Goal: Communication & Community: Answer question/provide support

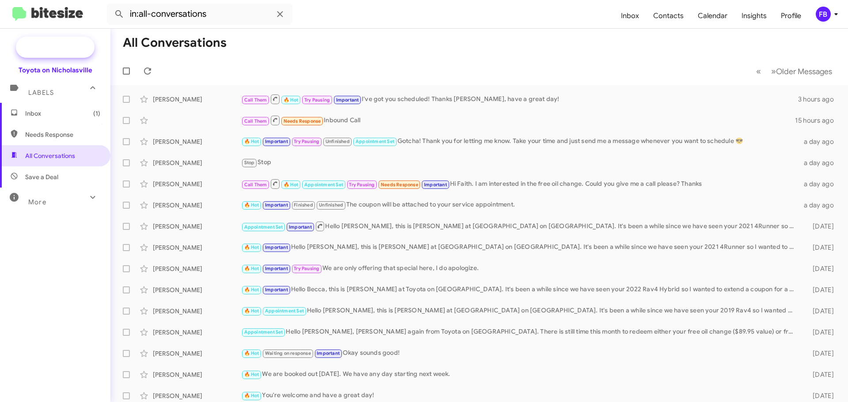
click at [47, 48] on span "New Campaign" at bounding box center [64, 47] width 45 height 9
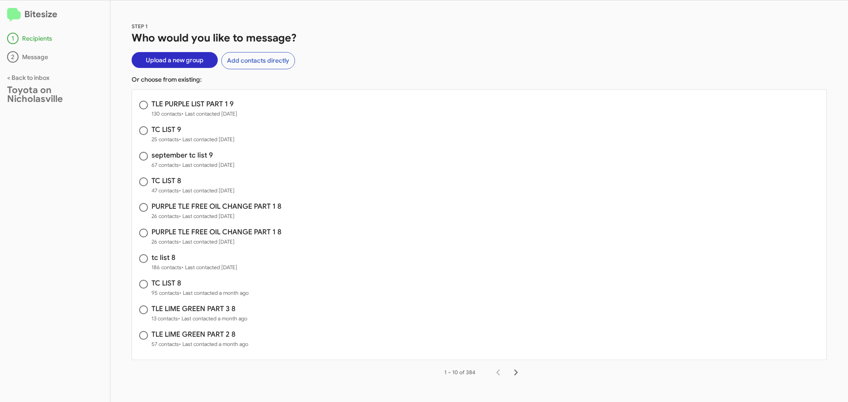
click at [185, 60] on span "Upload a new group" at bounding box center [175, 60] width 58 height 16
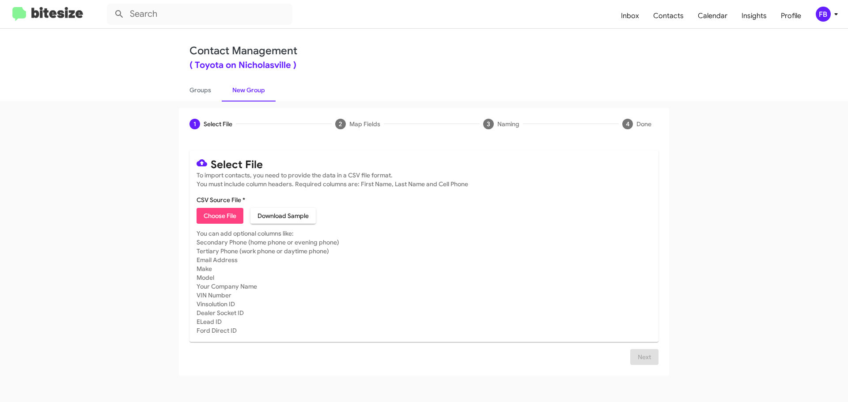
click at [223, 214] on span "Choose File" at bounding box center [220, 216] width 33 height 16
type input "TLE4 PURPLE LIST PART 2 9"
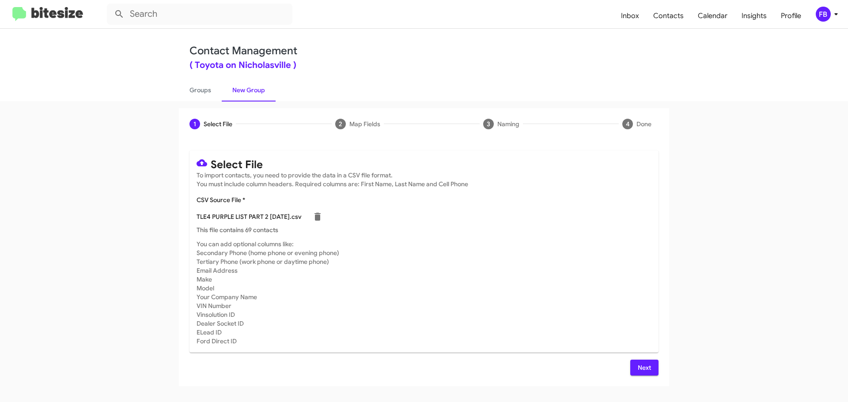
click at [649, 366] on span "Next" at bounding box center [644, 368] width 14 height 16
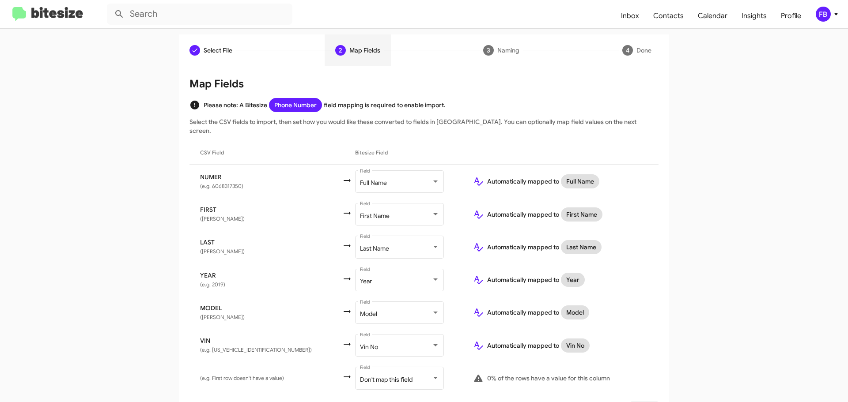
scroll to position [91, 0]
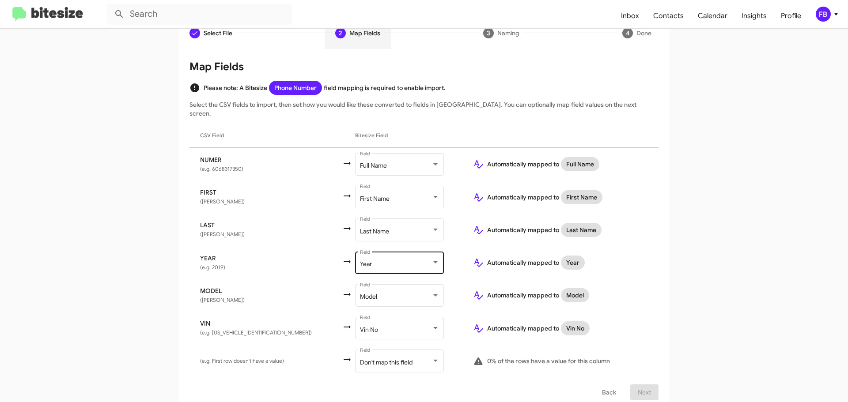
click at [367, 261] on div "Year" at bounding box center [396, 264] width 72 height 7
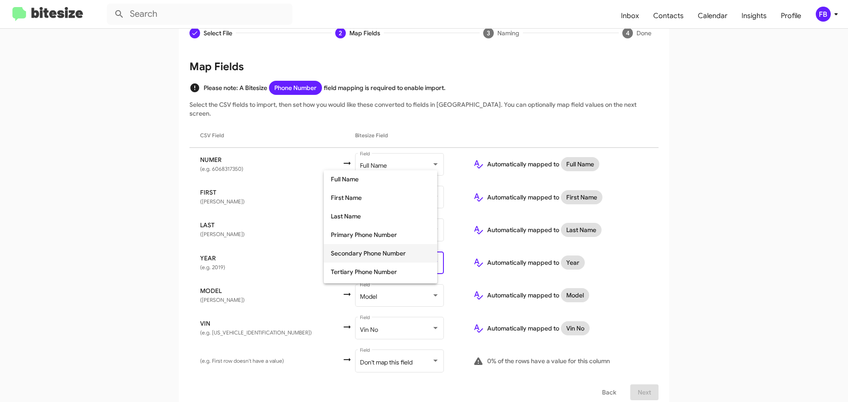
scroll to position [111, 0]
click at [355, 234] on span "Make" at bounding box center [380, 235] width 99 height 19
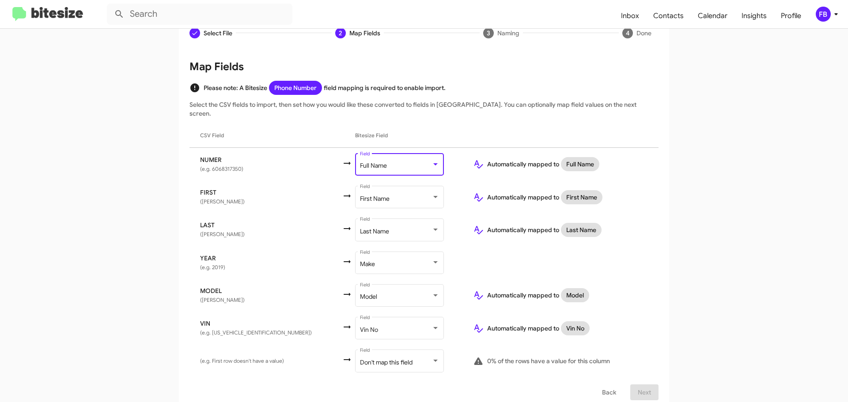
click at [377, 162] on div "Full Name" at bounding box center [396, 165] width 72 height 7
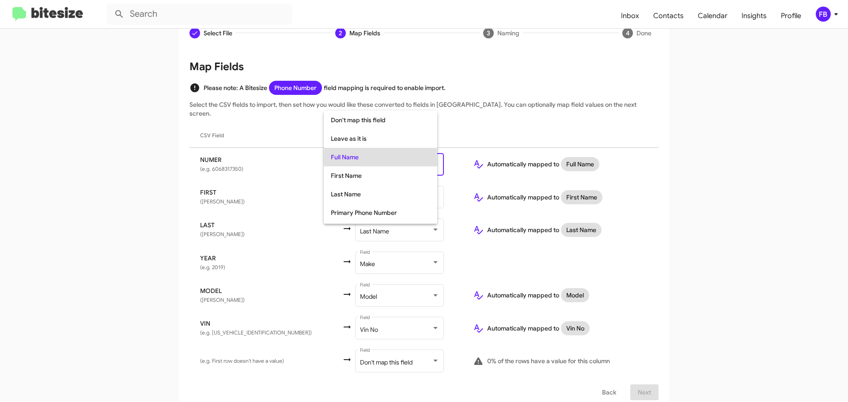
click at [602, 384] on div at bounding box center [424, 201] width 848 height 402
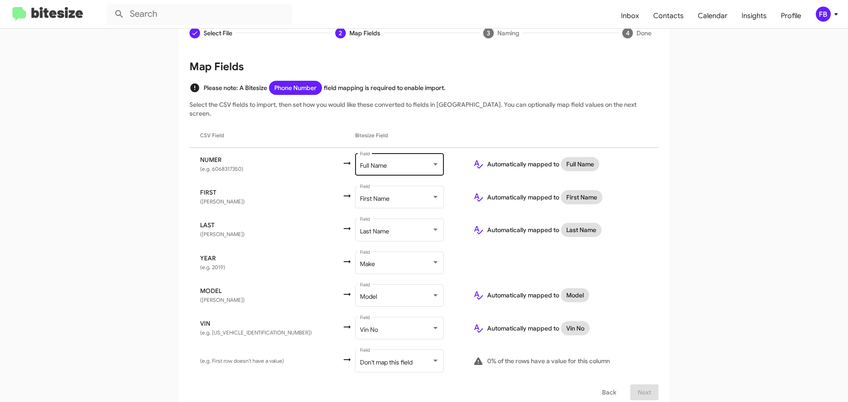
click at [389, 164] on div "Full Name Field" at bounding box center [399, 163] width 79 height 24
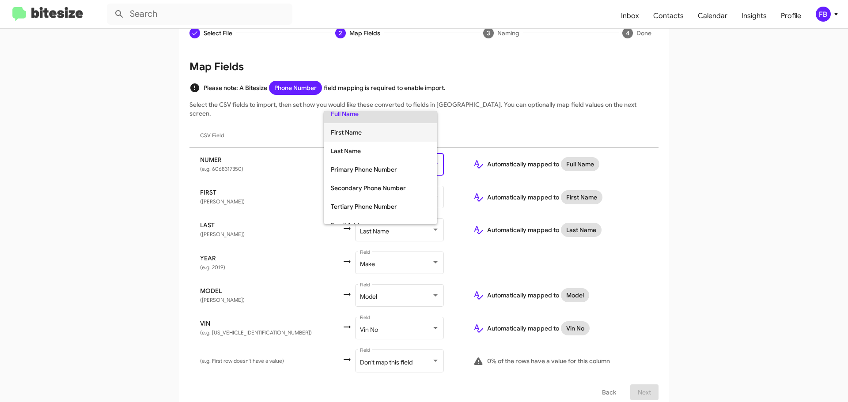
scroll to position [74, 0]
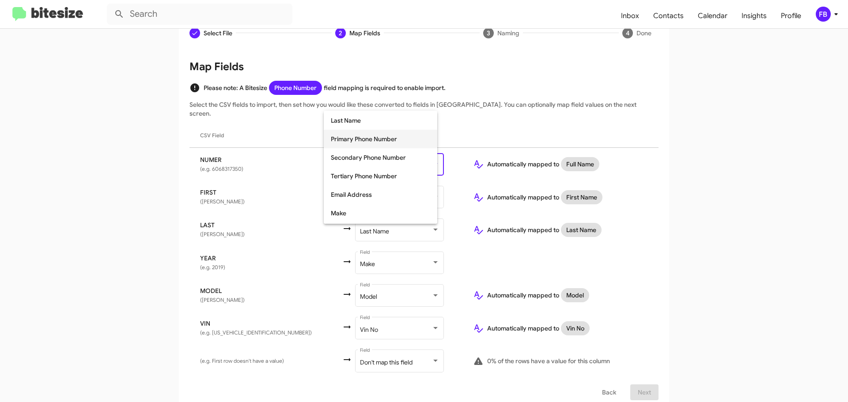
click at [374, 141] on span "Primary Phone Number" at bounding box center [380, 139] width 99 height 19
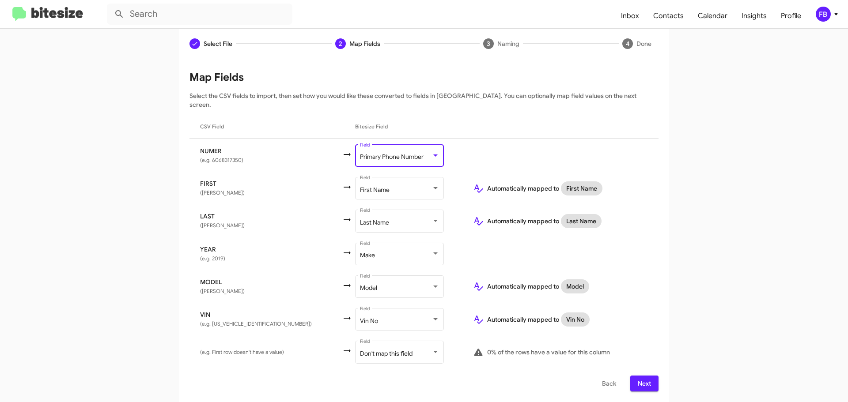
scroll to position [72, 0]
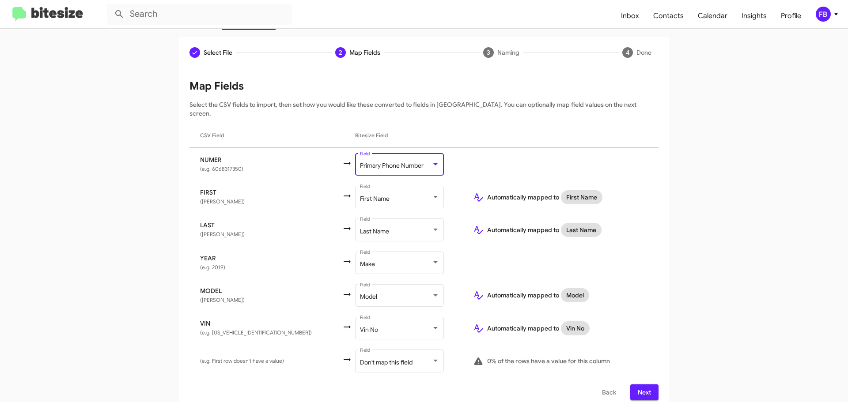
click at [645, 385] on span "Next" at bounding box center [644, 393] width 14 height 16
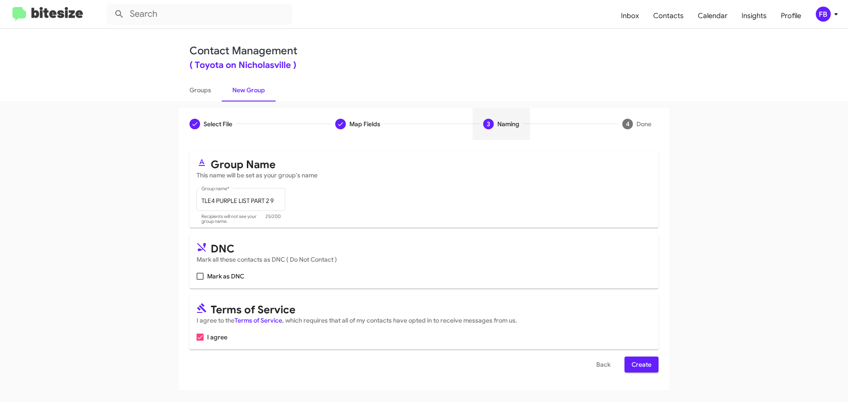
scroll to position [0, 0]
click at [635, 365] on span "Create" at bounding box center [641, 365] width 20 height 16
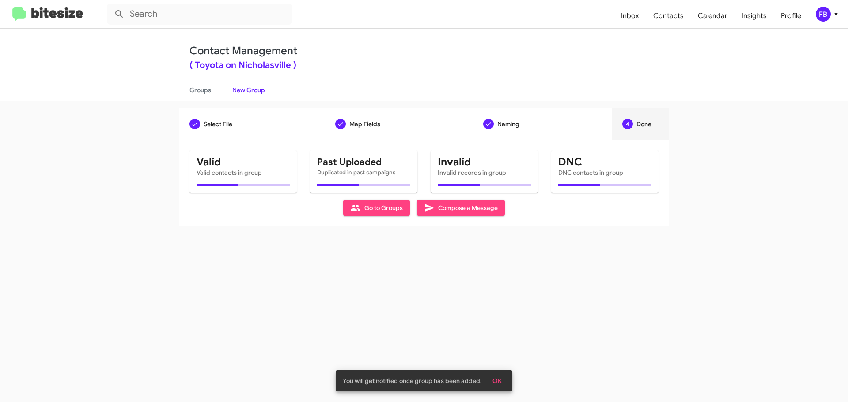
click at [461, 212] on span "Compose a Message" at bounding box center [461, 208] width 74 height 16
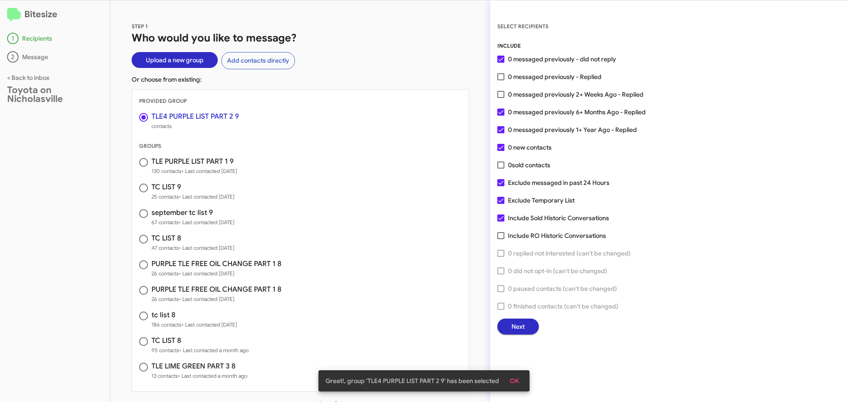
click at [144, 159] on span at bounding box center [143, 162] width 9 height 9
click at [144, 159] on input "radio" at bounding box center [143, 162] width 9 height 9
radio input "false"
radio input "true"
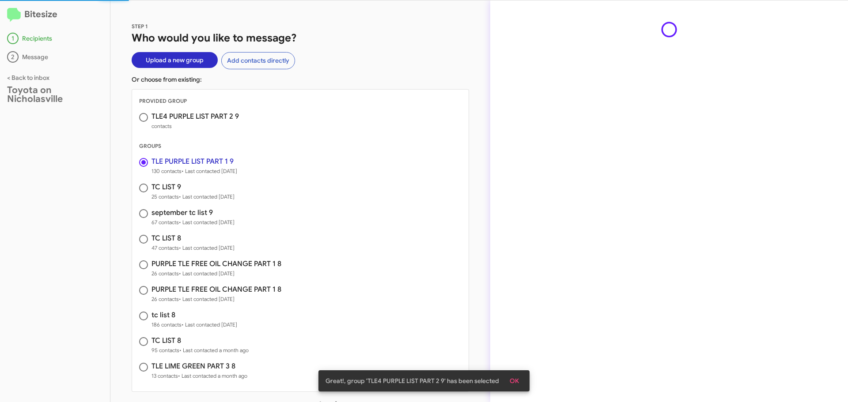
click at [144, 116] on span at bounding box center [143, 117] width 9 height 9
click at [144, 116] on input "radio" at bounding box center [143, 117] width 9 height 9
radio input "true"
radio input "false"
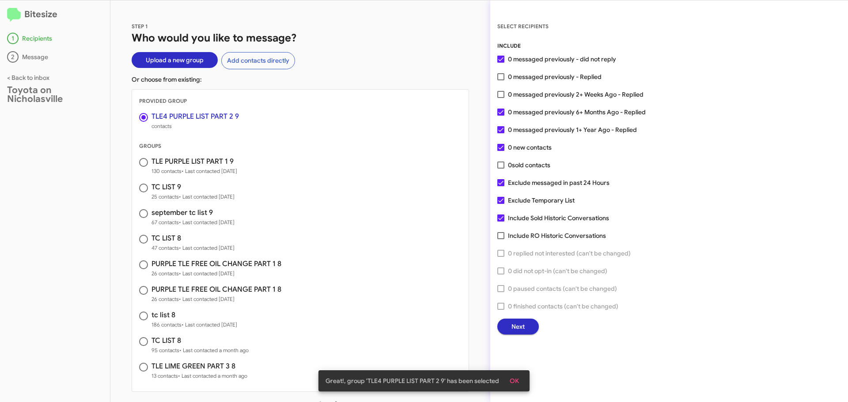
click at [500, 218] on span at bounding box center [500, 218] width 7 height 7
click at [500, 222] on input "Include Sold Historic Conversations" at bounding box center [500, 222] width 0 height 0
checkbox input "false"
click at [504, 199] on span at bounding box center [500, 200] width 7 height 7
click at [501, 204] on input "Exclude Temporary List" at bounding box center [500, 204] width 0 height 0
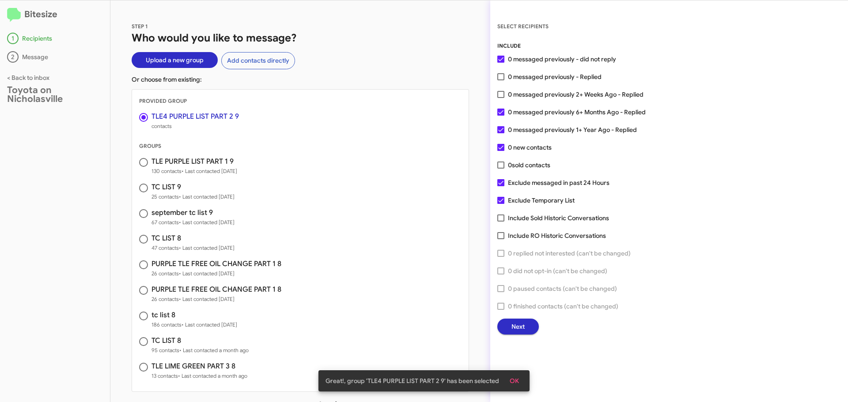
checkbox input "false"
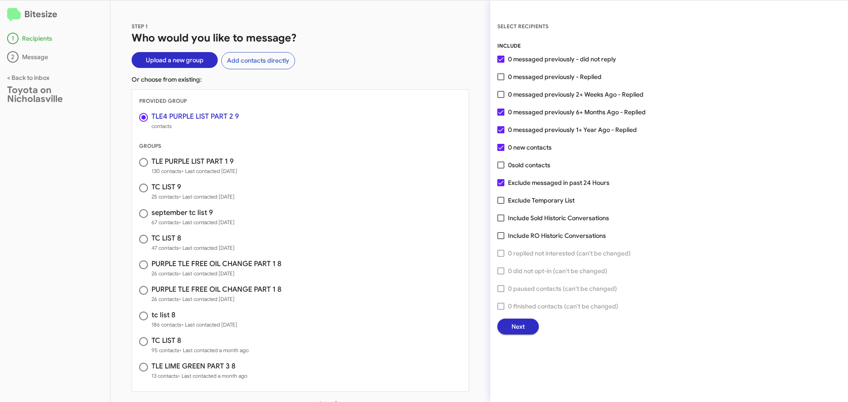
click at [141, 161] on span at bounding box center [143, 162] width 9 height 9
click at [141, 161] on input "radio" at bounding box center [143, 162] width 9 height 9
radio input "false"
radio input "true"
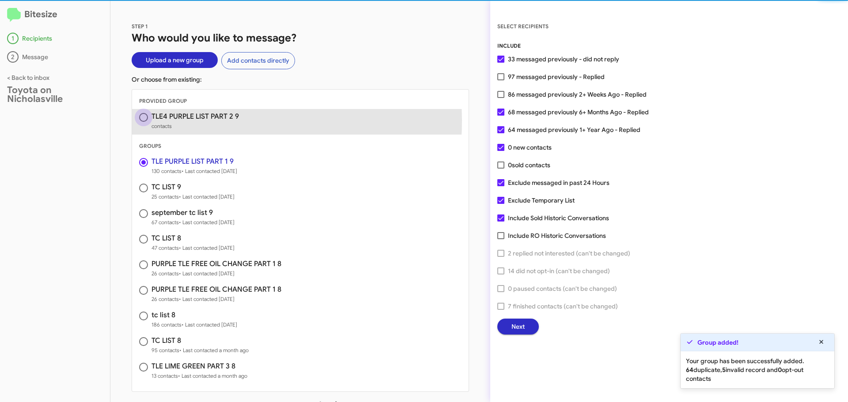
click at [143, 120] on span at bounding box center [143, 117] width 9 height 9
click at [143, 120] on input "radio" at bounding box center [143, 117] width 9 height 9
radio input "true"
radio input "false"
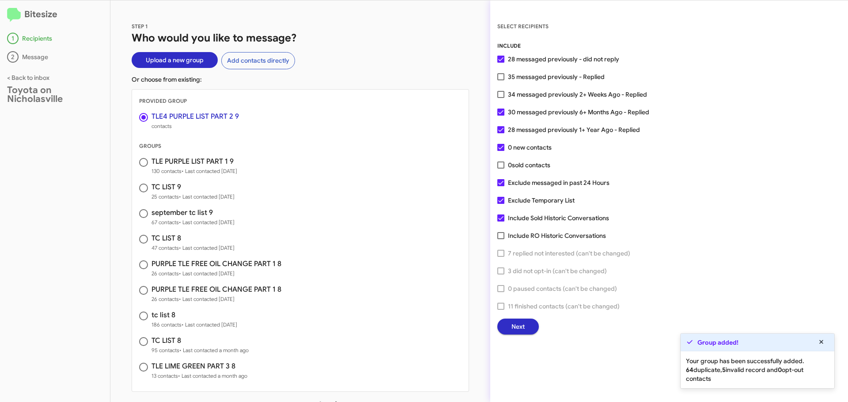
click at [501, 217] on span at bounding box center [500, 218] width 7 height 7
click at [501, 222] on input "Include Sold Historic Conversations" at bounding box center [500, 222] width 0 height 0
checkbox input "false"
click at [499, 201] on span at bounding box center [500, 200] width 7 height 7
click at [500, 204] on input "Exclude Temporary List" at bounding box center [500, 204] width 0 height 0
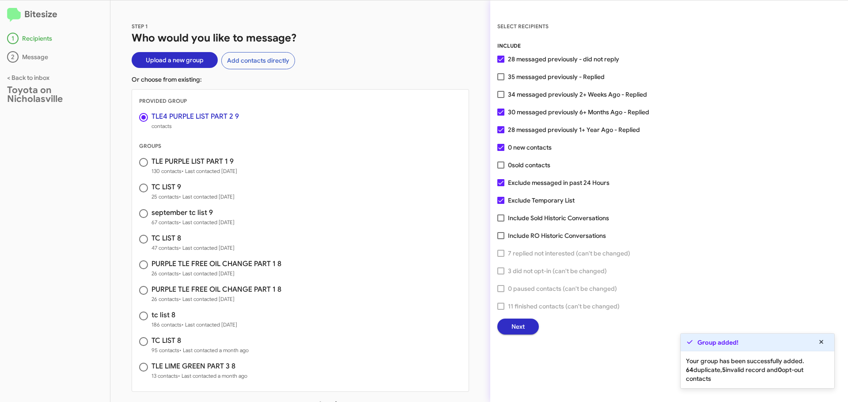
checkbox input "false"
click at [521, 323] on span "Next" at bounding box center [517, 327] width 13 height 16
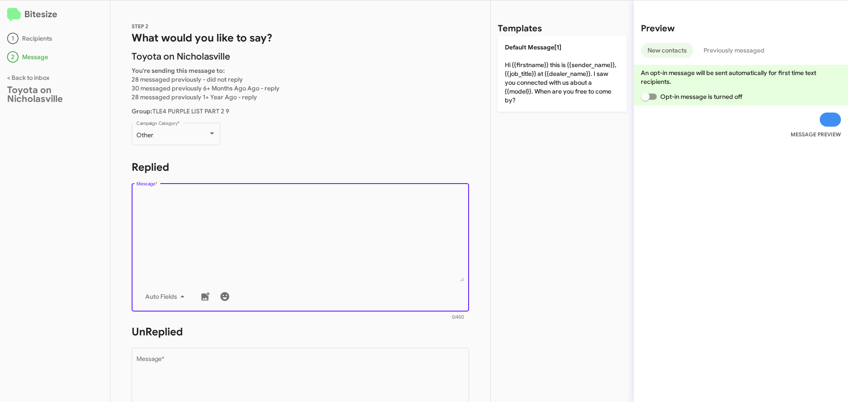
click at [184, 206] on textarea "Message *" at bounding box center [300, 237] width 328 height 90
click at [184, 211] on textarea "Message *" at bounding box center [300, 237] width 328 height 90
paste textarea "Hello {{firstname}}! This is Faith with Toyota on Nicholasville. I would like t…"
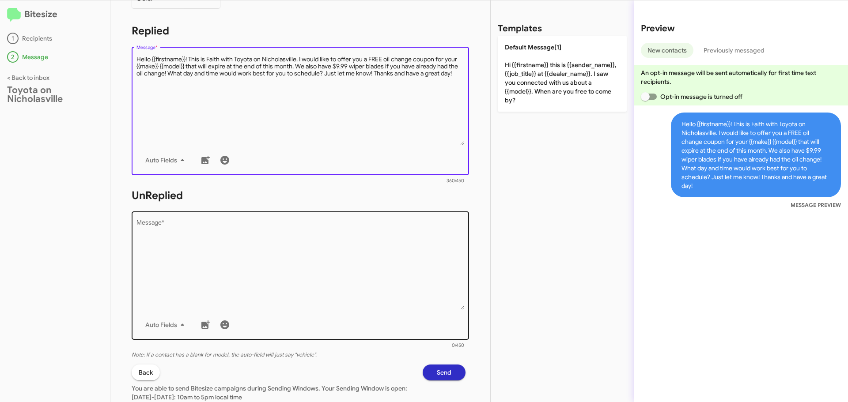
scroll to position [147, 0]
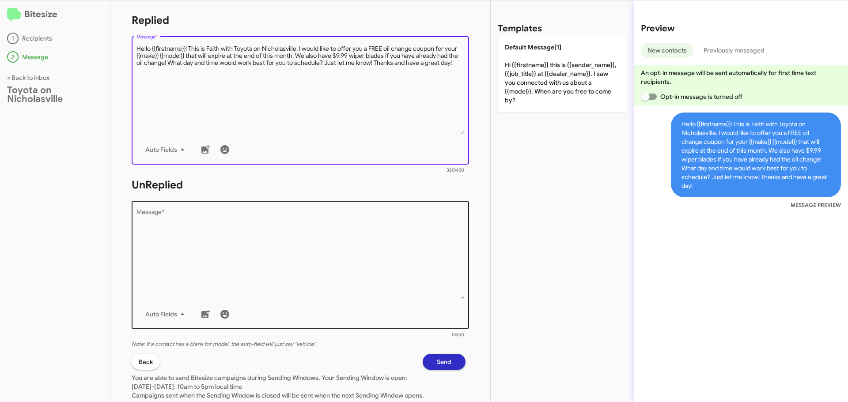
type textarea "Hello {{firstname}}! This is Faith with Toyota on Nicholasville. I would like t…"
click at [174, 255] on textarea "Message *" at bounding box center [300, 254] width 328 height 90
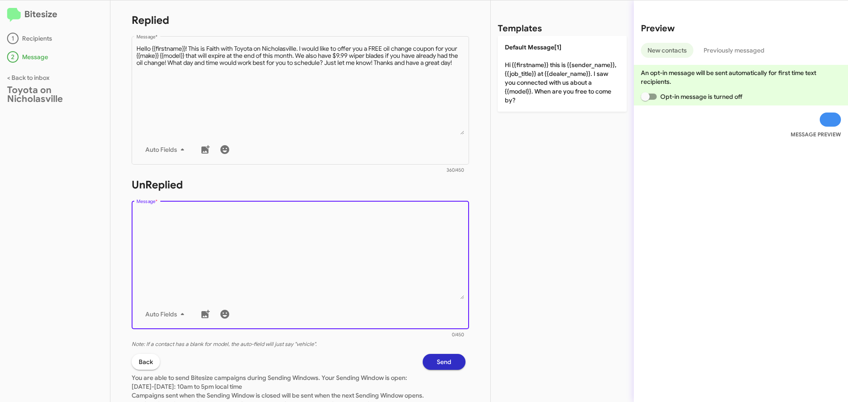
paste textarea "Hello {{firstname}}! This is Faith with Toyota on Nicholasville. I would like t…"
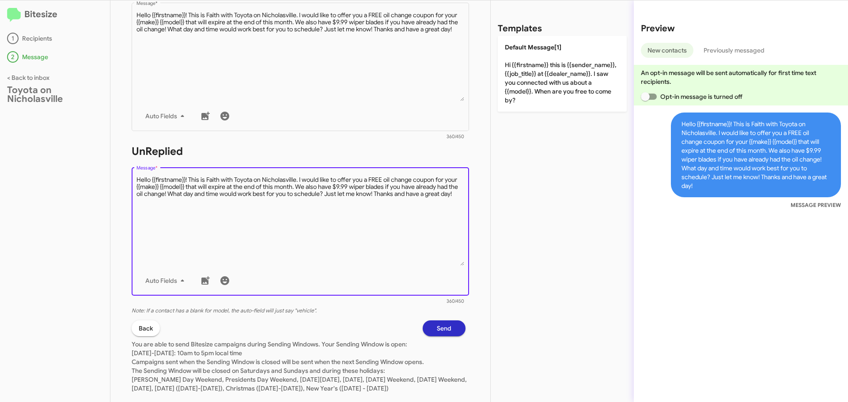
scroll to position [207, 0]
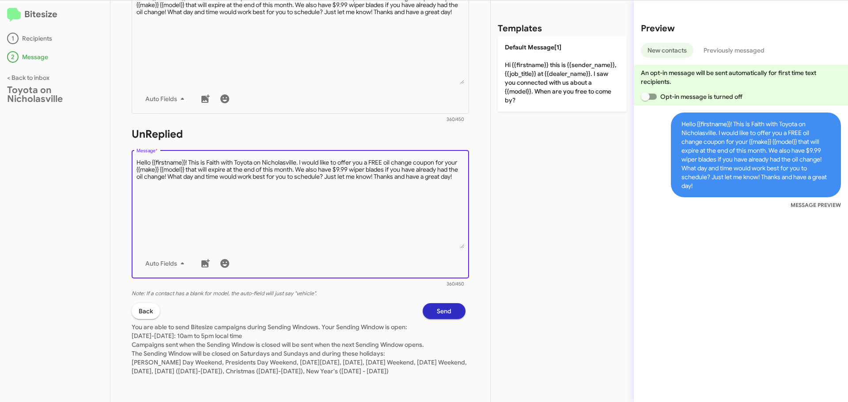
type textarea "Hello {{firstname}}! This is Faith with Toyota on Nicholasville. I would like t…"
click at [448, 303] on button "Send" at bounding box center [444, 311] width 43 height 16
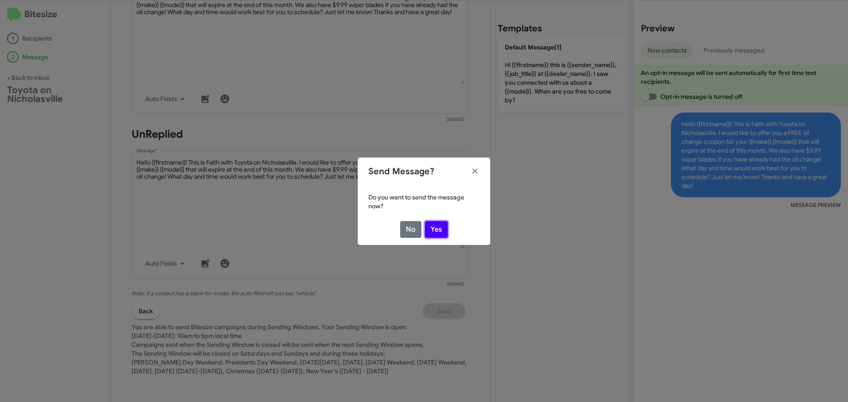
click at [446, 230] on button "Yes" at bounding box center [436, 229] width 23 height 17
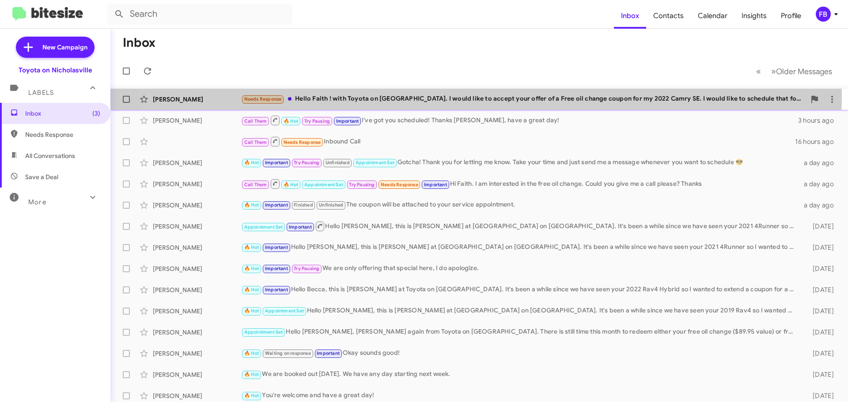
click at [434, 95] on div "Needs Response Hello Faith ! with Toyota on [GEOGRAPHIC_DATA]. I would like to …" at bounding box center [523, 99] width 564 height 10
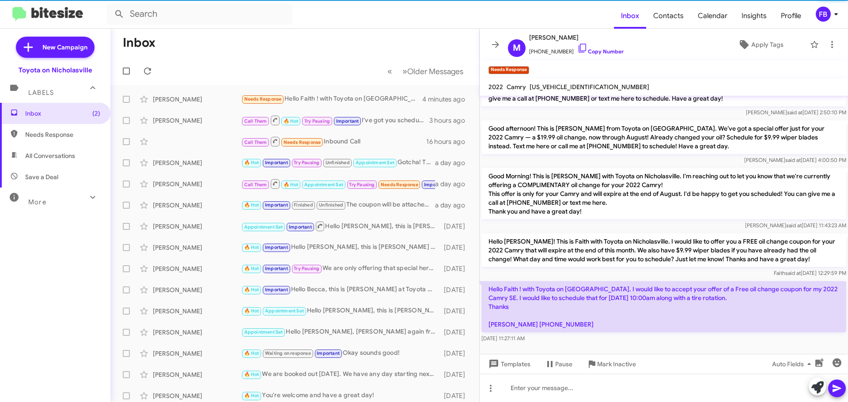
scroll to position [153, 0]
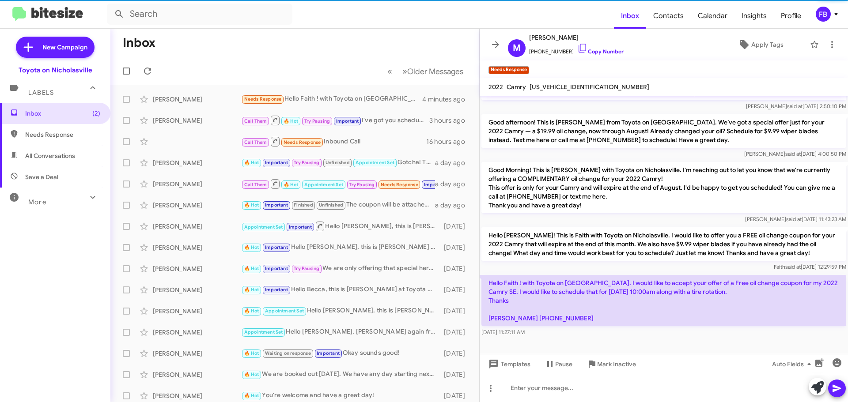
click at [541, 86] on span "[US_VEHICLE_IDENTIFICATION_NUMBER]" at bounding box center [589, 87] width 120 height 8
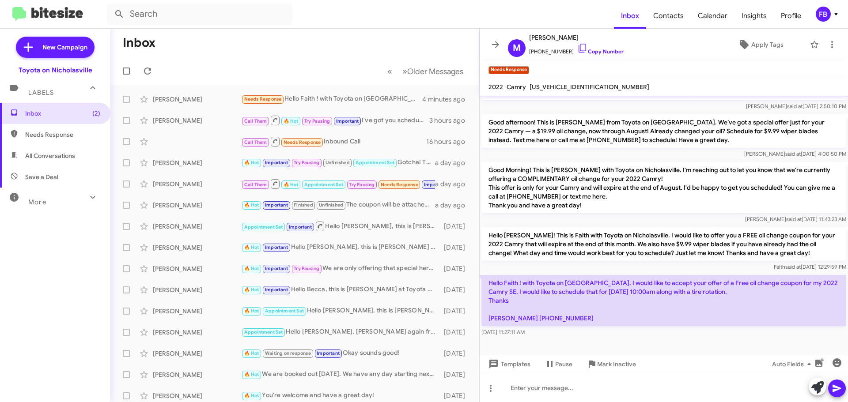
click at [541, 86] on span "[US_VEHICLE_IDENTIFICATION_NUMBER]" at bounding box center [589, 87] width 120 height 8
copy span "[US_VEHICLE_IDENTIFICATION_NUMBER]"
click at [514, 363] on span "Templates" at bounding box center [509, 364] width 44 height 16
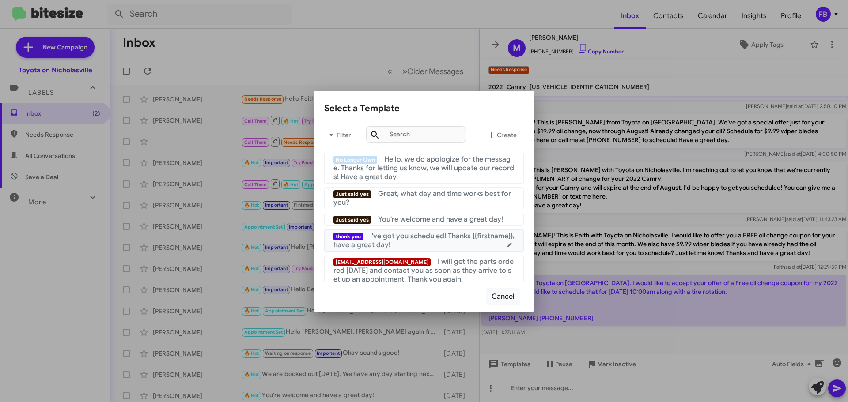
click at [462, 238] on span "I've got you scheduled! Thanks {{firstname}}, have a great day!" at bounding box center [423, 241] width 181 height 18
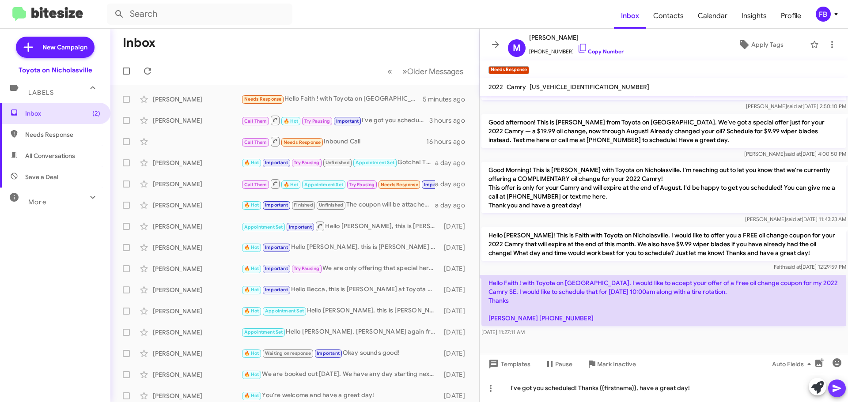
click at [840, 394] on span at bounding box center [836, 389] width 11 height 18
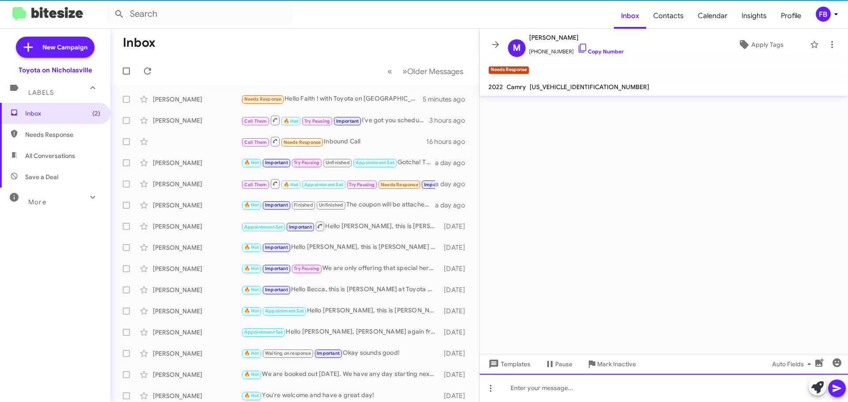
scroll to position [0, 0]
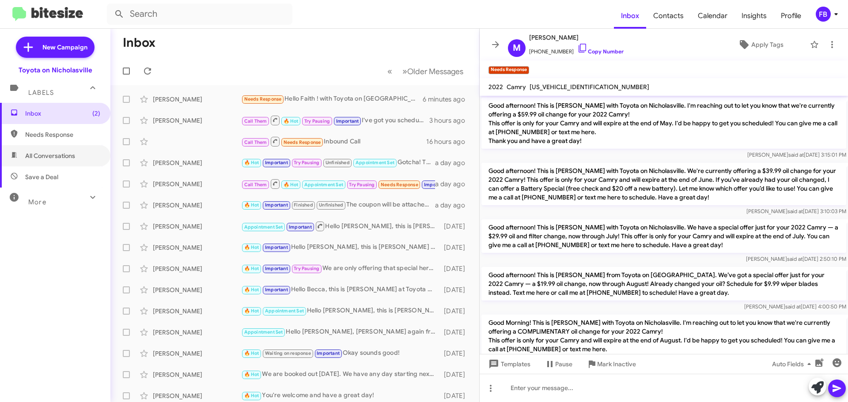
drag, startPoint x: 67, startPoint y: 155, endPoint x: 109, endPoint y: 155, distance: 41.9
click at [67, 155] on span "All Conversations" at bounding box center [50, 155] width 50 height 9
type input "in:all-conversations"
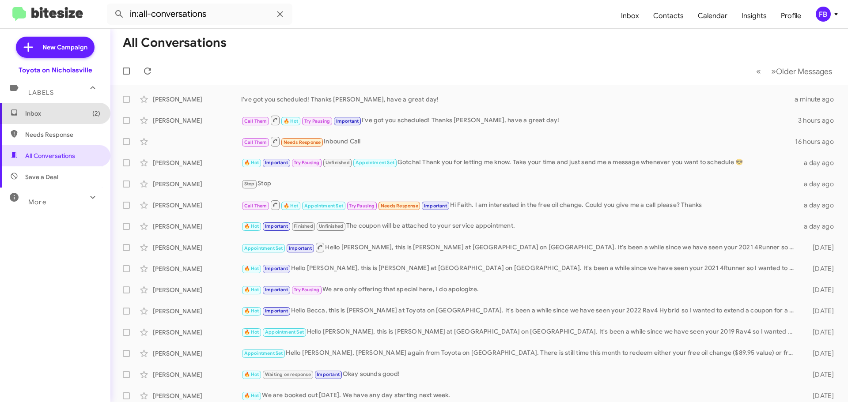
click at [59, 118] on span "Inbox (2)" at bounding box center [55, 113] width 110 height 21
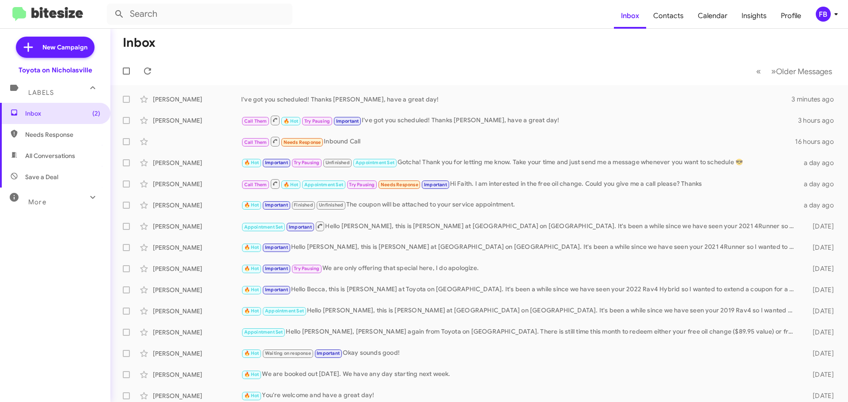
drag, startPoint x: 42, startPoint y: 155, endPoint x: 56, endPoint y: 152, distance: 13.9
click at [42, 155] on span "All Conversations" at bounding box center [50, 155] width 50 height 9
type input "in:all-conversations"
